Goal: Information Seeking & Learning: Understand process/instructions

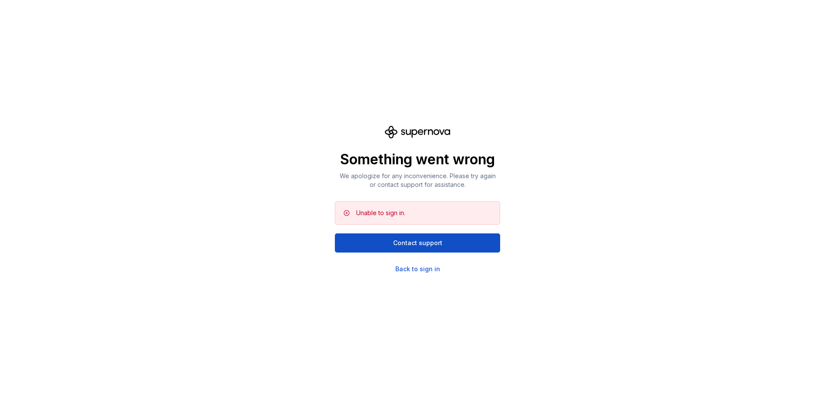
click at [533, 200] on div "Something went wrong We apologize for any inconvenience. Please try again or co…" at bounding box center [417, 199] width 835 height 399
click at [523, 240] on div "Something went wrong We apologize for any inconvenience. Please try again or co…" at bounding box center [417, 199] width 835 height 399
click at [433, 267] on div "Back to sign in" at bounding box center [417, 269] width 45 height 9
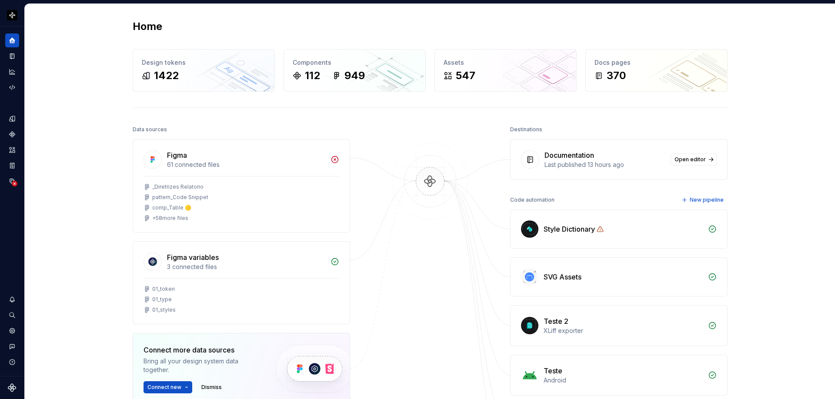
click at [81, 102] on div "Home Design tokens 1422 Components 112 949 Assets 547 Docs pages 370 Data sourc…" at bounding box center [430, 273] width 810 height 538
click at [13, 135] on icon "Components" at bounding box center [12, 134] width 6 height 6
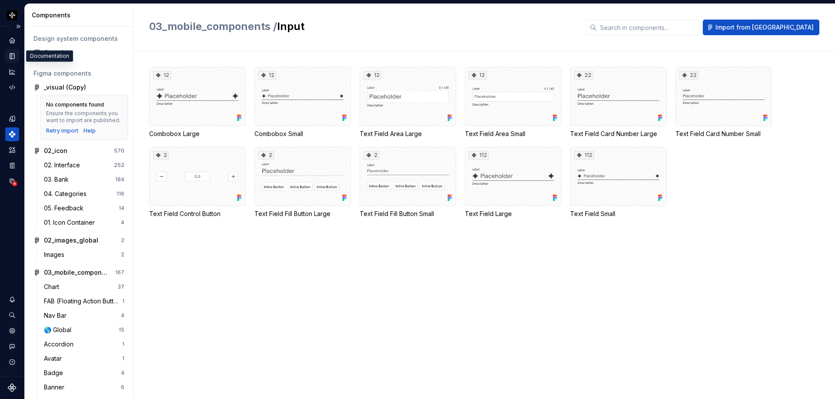
click at [12, 53] on icon "Documentation" at bounding box center [12, 56] width 4 height 6
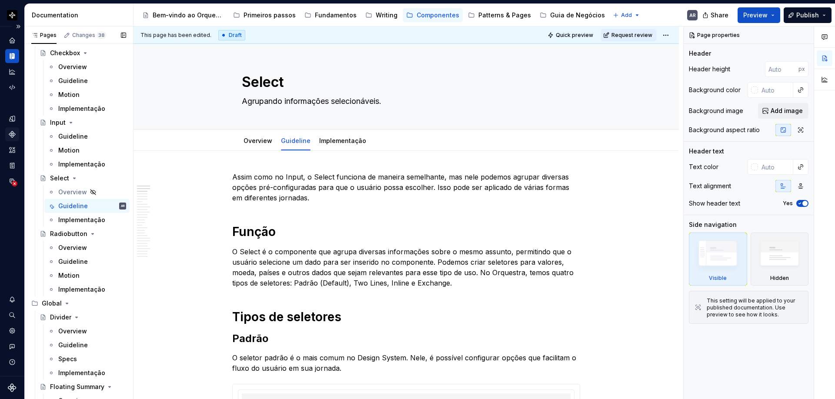
scroll to position [2506, 0]
click at [73, 204] on div "Guideline" at bounding box center [73, 207] width 30 height 9
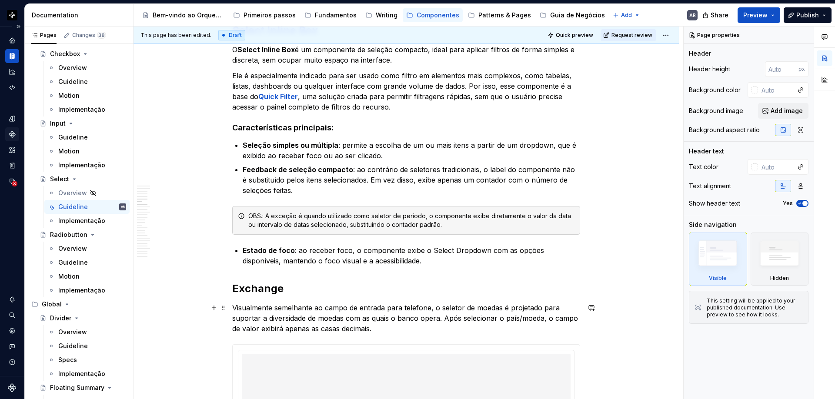
scroll to position [1095, 0]
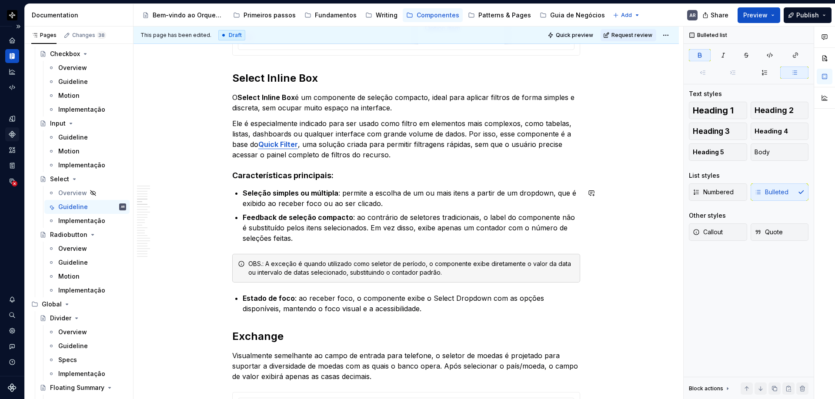
scroll to position [1039, 0]
click at [412, 109] on p "O Select Inline Box é um componente de seleção compacto, ideal para aplicar fil…" at bounding box center [406, 103] width 348 height 21
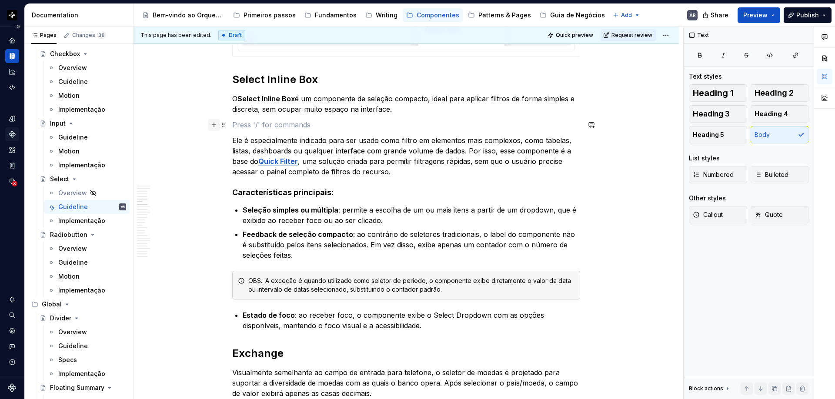
click at [214, 125] on button "button" at bounding box center [214, 125] width 12 height 12
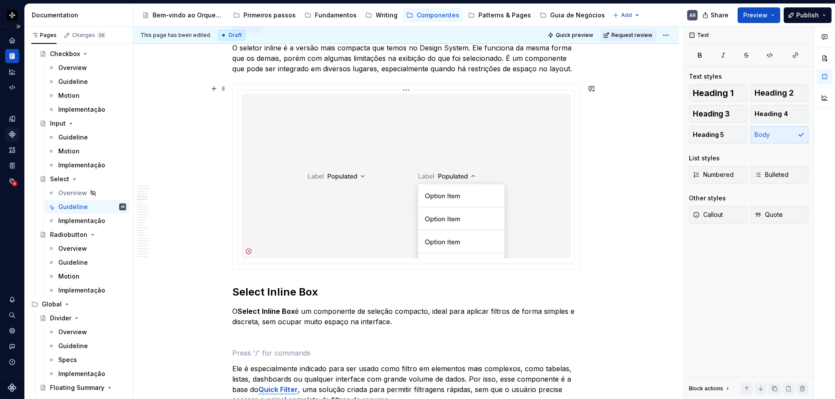
scroll to position [819, 0]
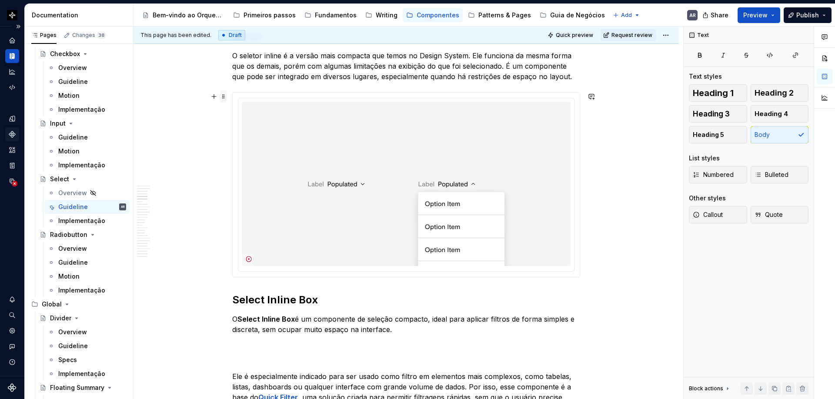
click at [225, 94] on span at bounding box center [223, 96] width 7 height 12
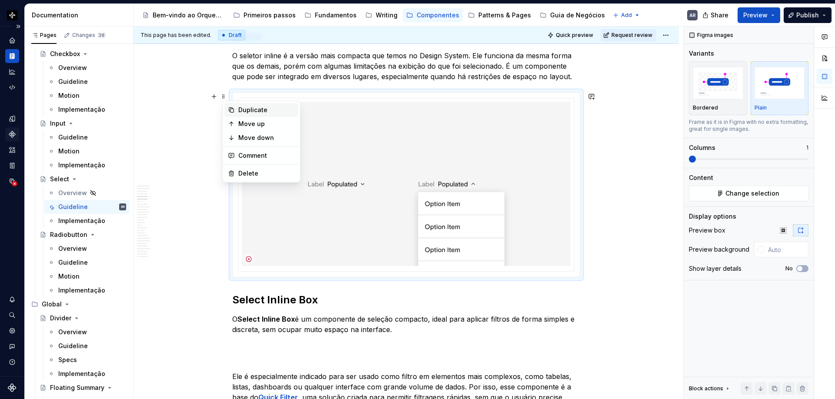
click at [244, 111] on div "Duplicate" at bounding box center [266, 110] width 57 height 9
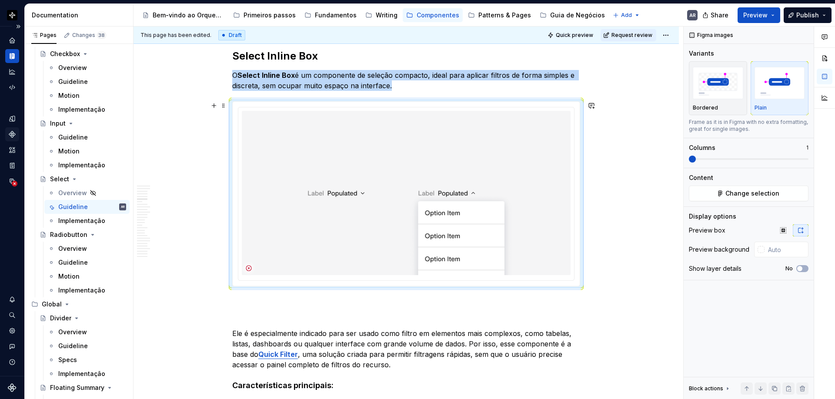
scroll to position [1077, 0]
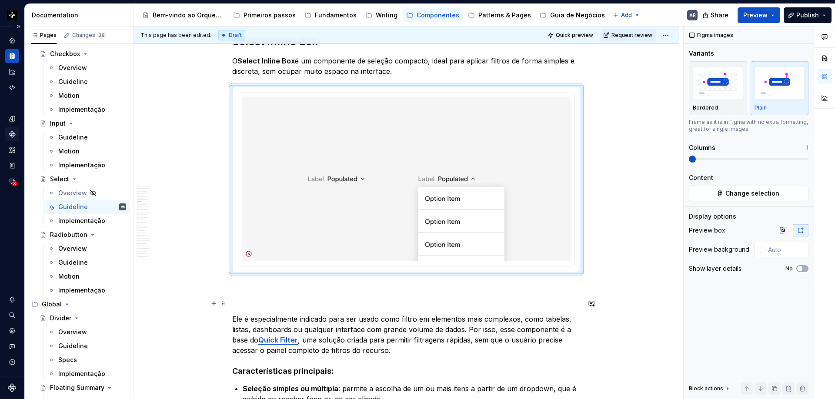
click at [248, 299] on p at bounding box center [406, 303] width 348 height 10
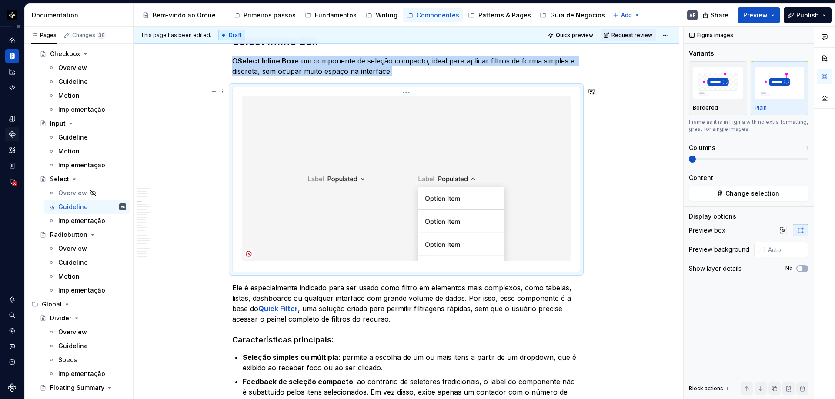
click at [404, 169] on img at bounding box center [406, 179] width 329 height 164
click at [255, 93] on div at bounding box center [406, 179] width 336 height 173
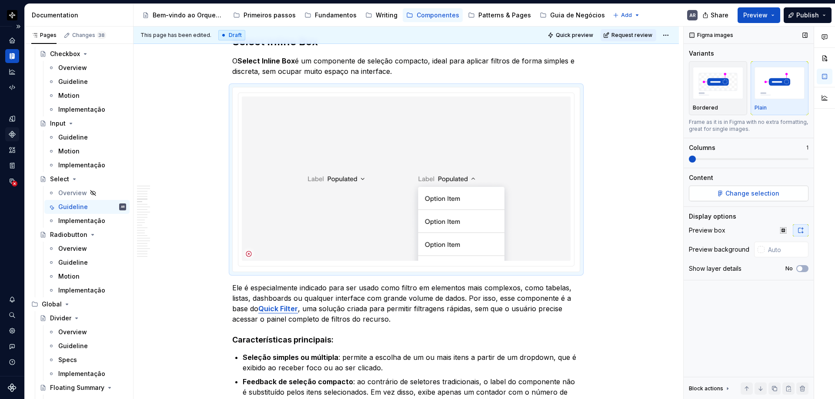
click at [731, 195] on span "Change selection" at bounding box center [752, 193] width 54 height 9
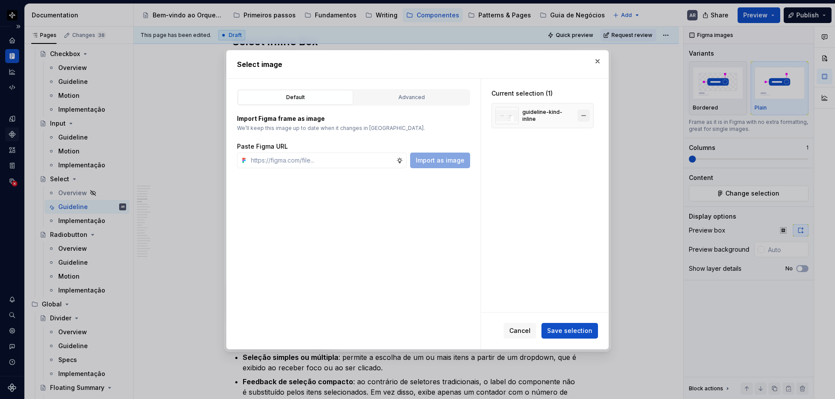
click at [587, 115] on button "button" at bounding box center [583, 116] width 12 height 12
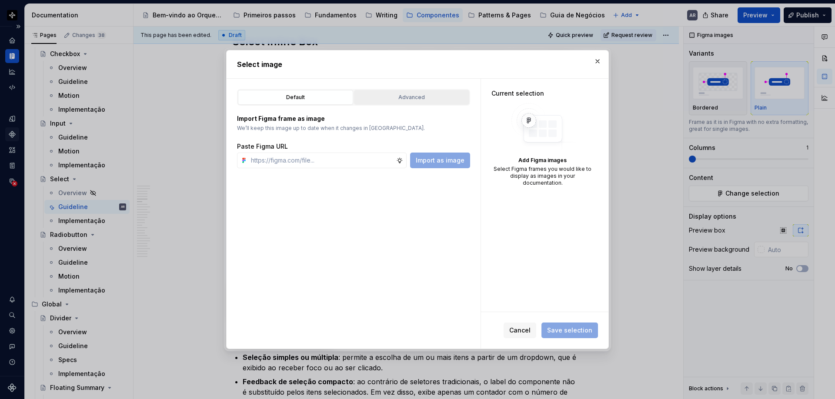
click at [412, 99] on div "Advanced" at bounding box center [411, 97] width 109 height 9
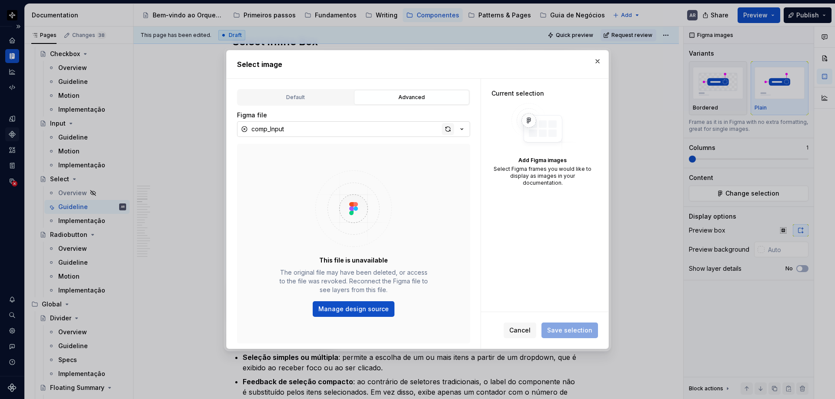
click at [448, 130] on div "button" at bounding box center [448, 129] width 12 height 12
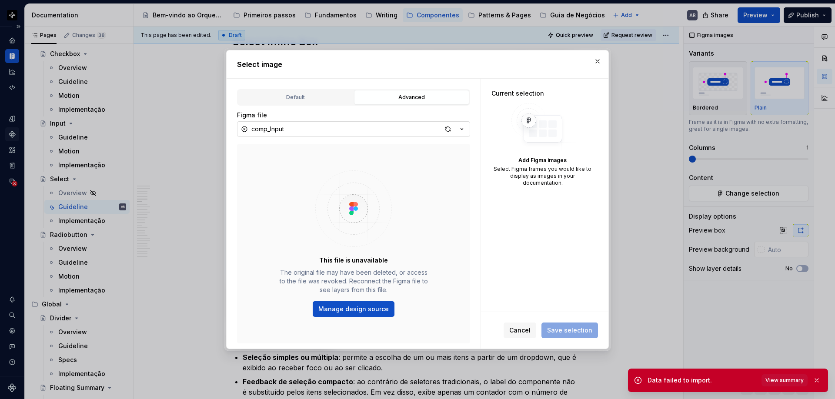
click at [448, 130] on div "button" at bounding box center [448, 129] width 12 height 12
click at [460, 130] on icon "button" at bounding box center [461, 129] width 9 height 9
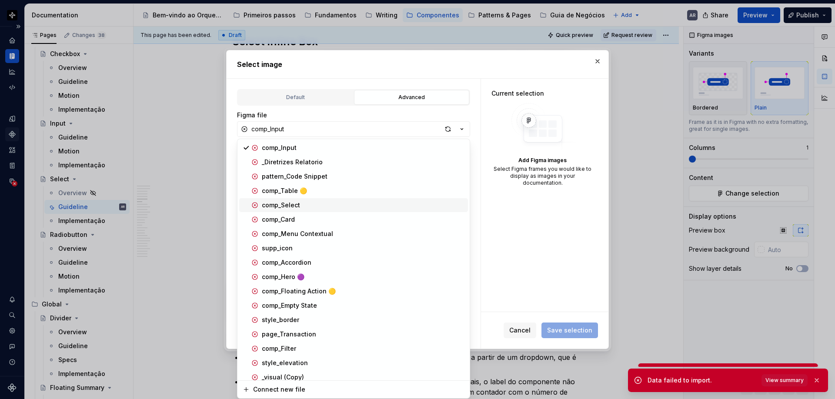
click at [296, 205] on div "comp_Select" at bounding box center [281, 205] width 38 height 9
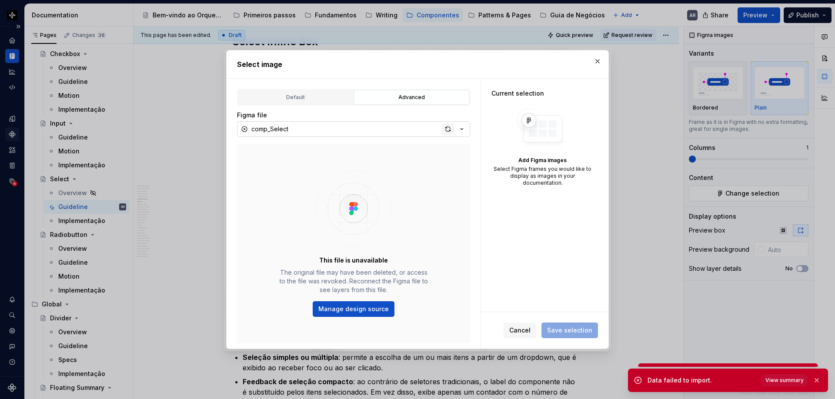
click at [447, 131] on div "button" at bounding box center [448, 129] width 12 height 12
click at [597, 60] on button "button" at bounding box center [597, 61] width 12 height 12
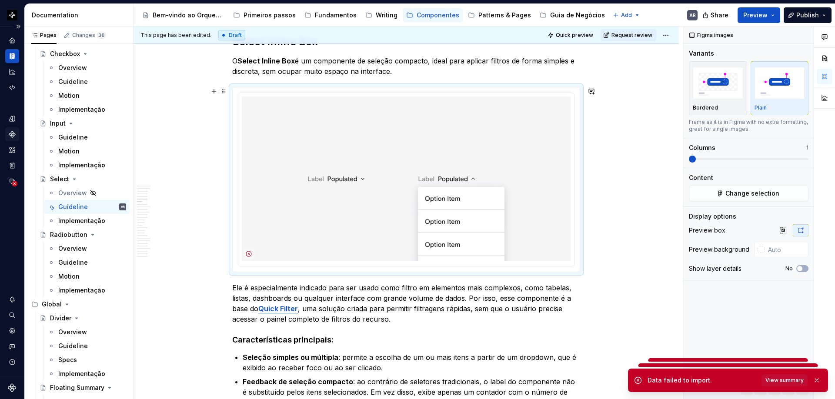
click at [579, 137] on div at bounding box center [406, 179] width 347 height 184
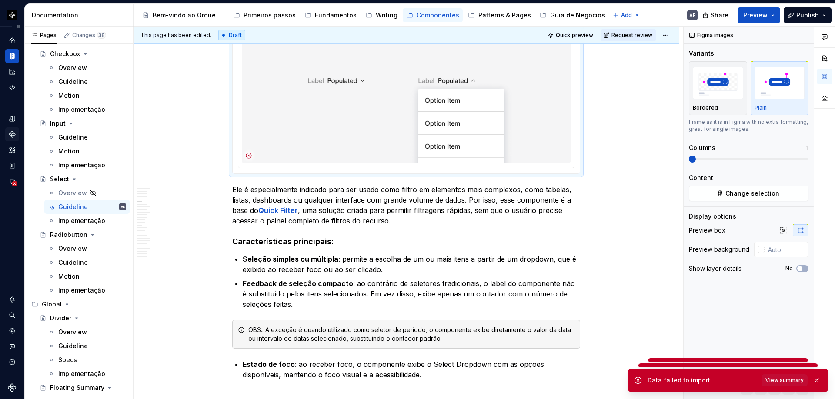
scroll to position [1207, 0]
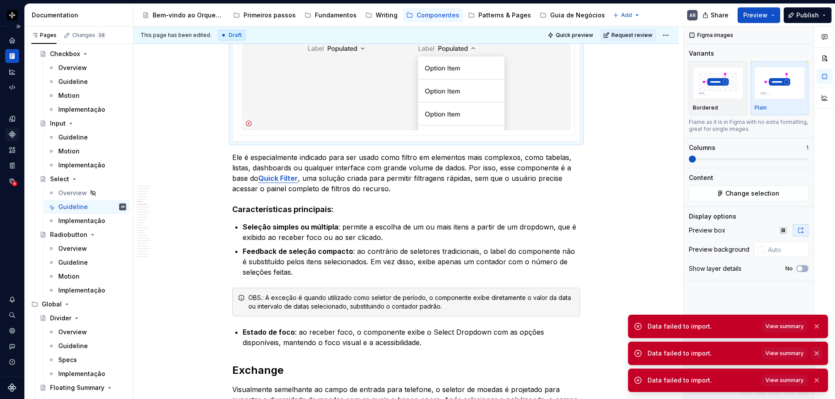
click at [816, 350] on button "button" at bounding box center [816, 353] width 11 height 12
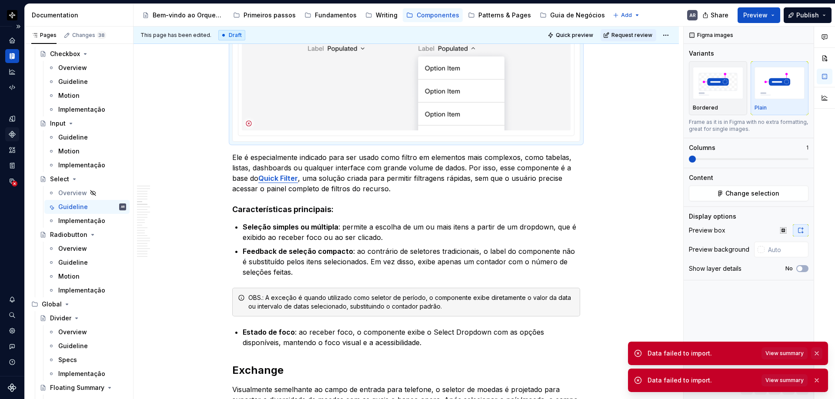
click at [815, 354] on button "button" at bounding box center [816, 353] width 11 height 12
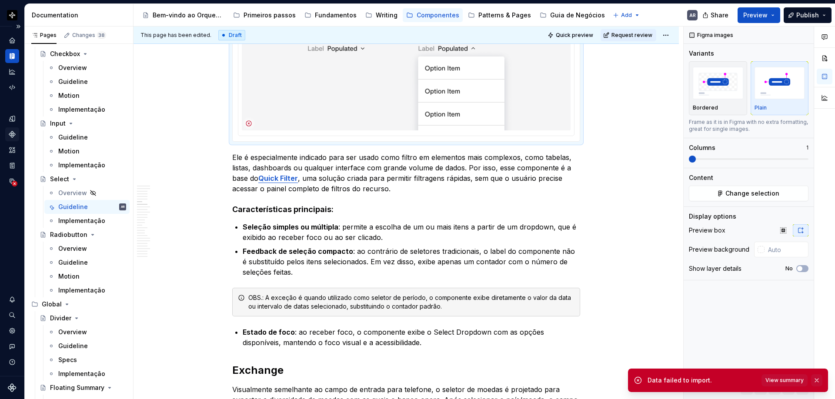
click at [816, 381] on button "button" at bounding box center [816, 380] width 11 height 12
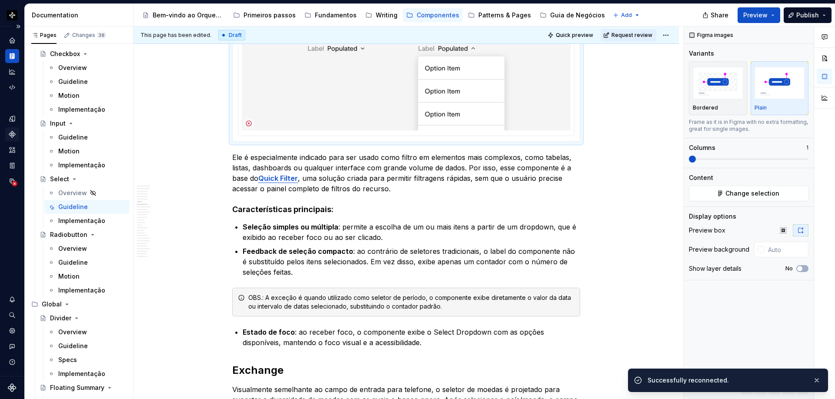
type textarea "*"
